Goal: Task Accomplishment & Management: Manage account settings

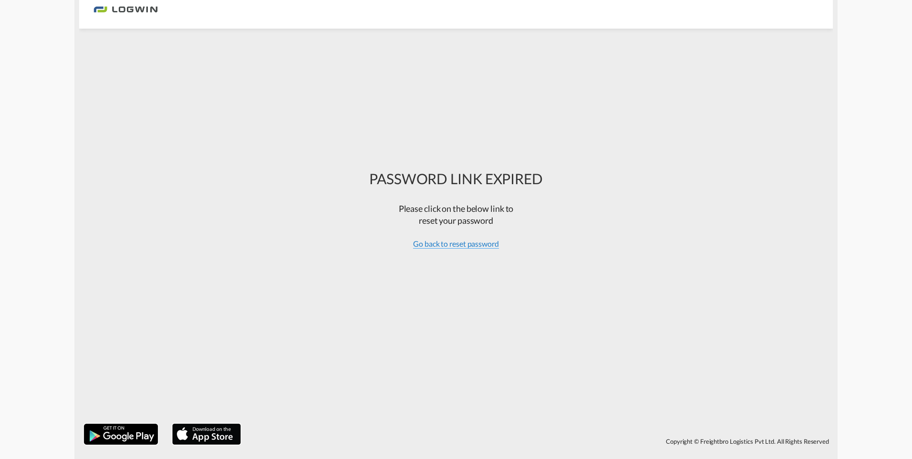
click at [463, 246] on span "Go back to reset password" at bounding box center [456, 244] width 86 height 10
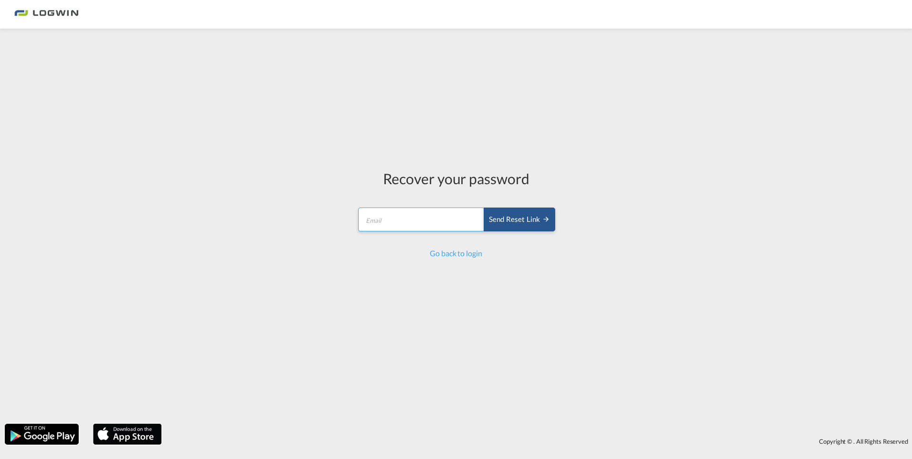
click at [420, 224] on input "email" at bounding box center [421, 219] width 126 height 24
type input "[EMAIL_ADDRESS][DOMAIN_NAME]"
click at [496, 217] on div "Send reset link" at bounding box center [519, 219] width 61 height 11
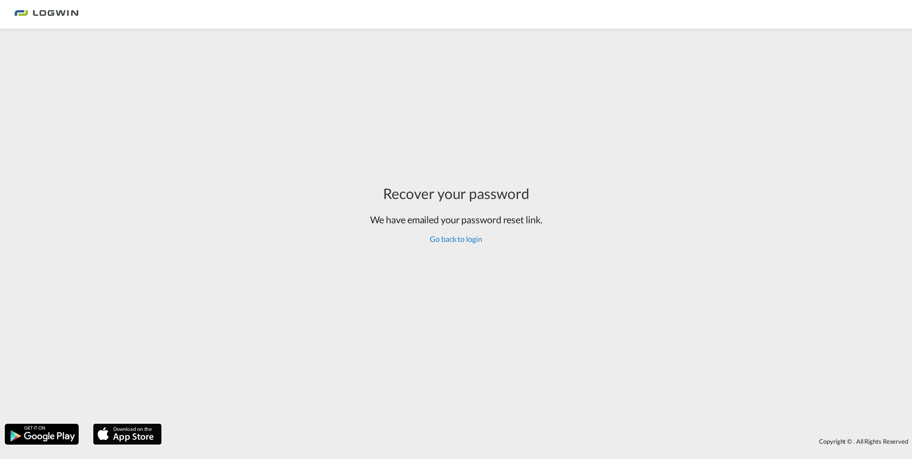
click at [460, 241] on link "Go back to login" at bounding box center [456, 238] width 52 height 9
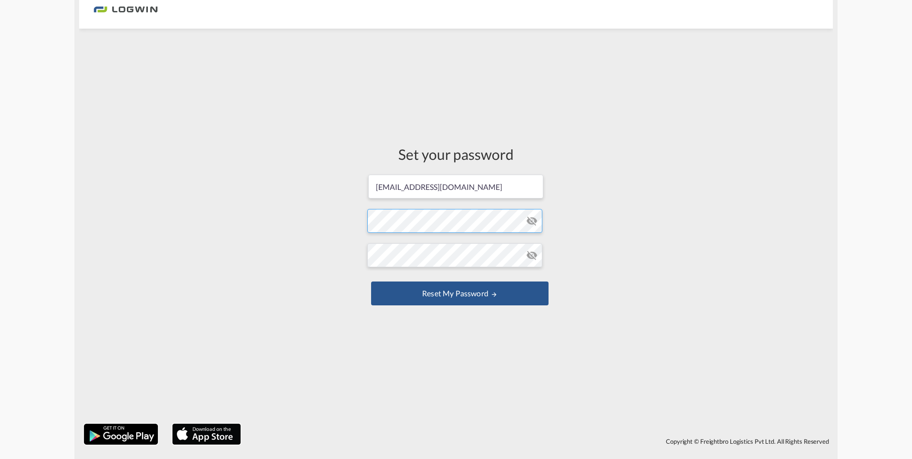
click at [451, 224] on form "[EMAIL_ADDRESS][DOMAIN_NAME] Password must contain the following: A special cha…" at bounding box center [455, 241] width 177 height 134
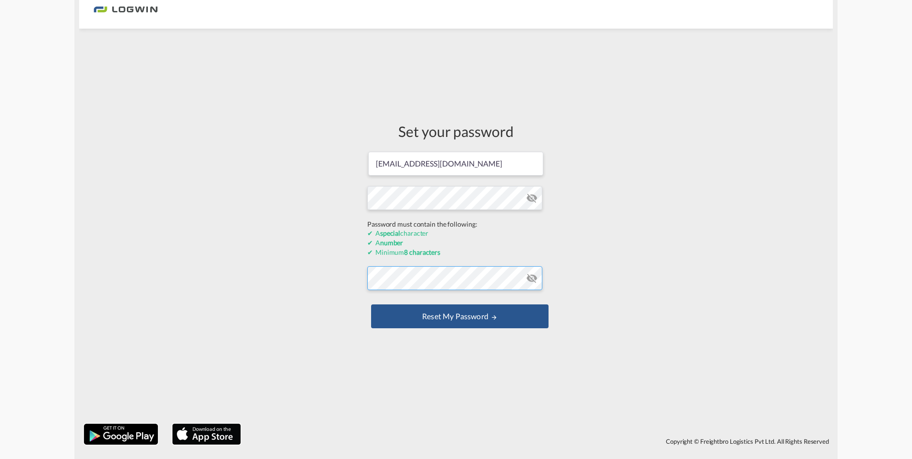
click at [464, 271] on form "[EMAIL_ADDRESS][DOMAIN_NAME] Password must contain the following: A special cha…" at bounding box center [455, 241] width 177 height 180
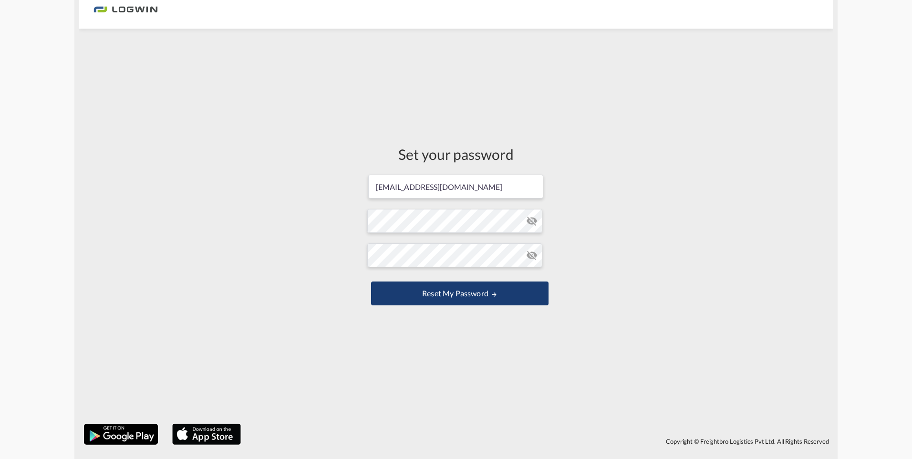
click at [473, 288] on button "Reset my password" at bounding box center [459, 293] width 177 height 24
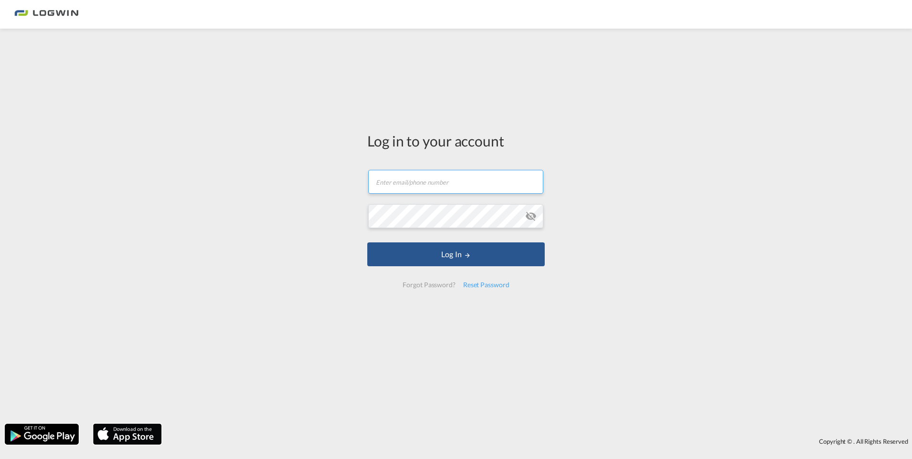
type input "[EMAIL_ADDRESS][DOMAIN_NAME]"
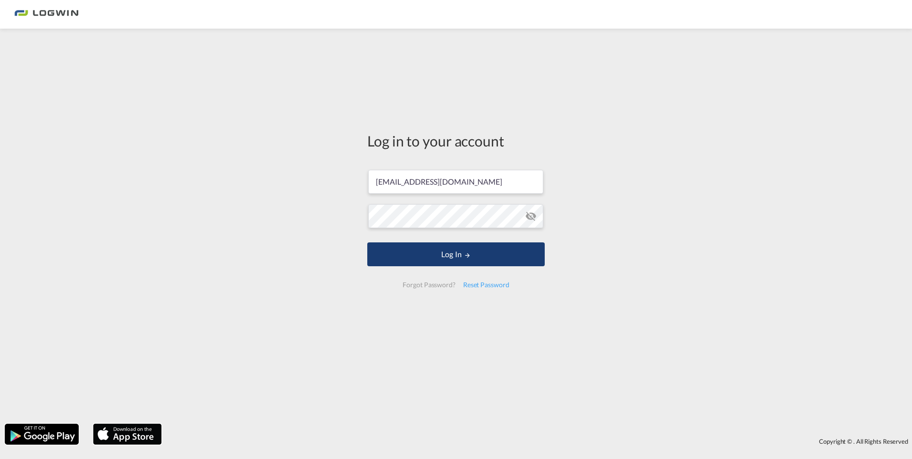
click at [440, 257] on button "Log In" at bounding box center [455, 254] width 177 height 24
